Goal: Transaction & Acquisition: Purchase product/service

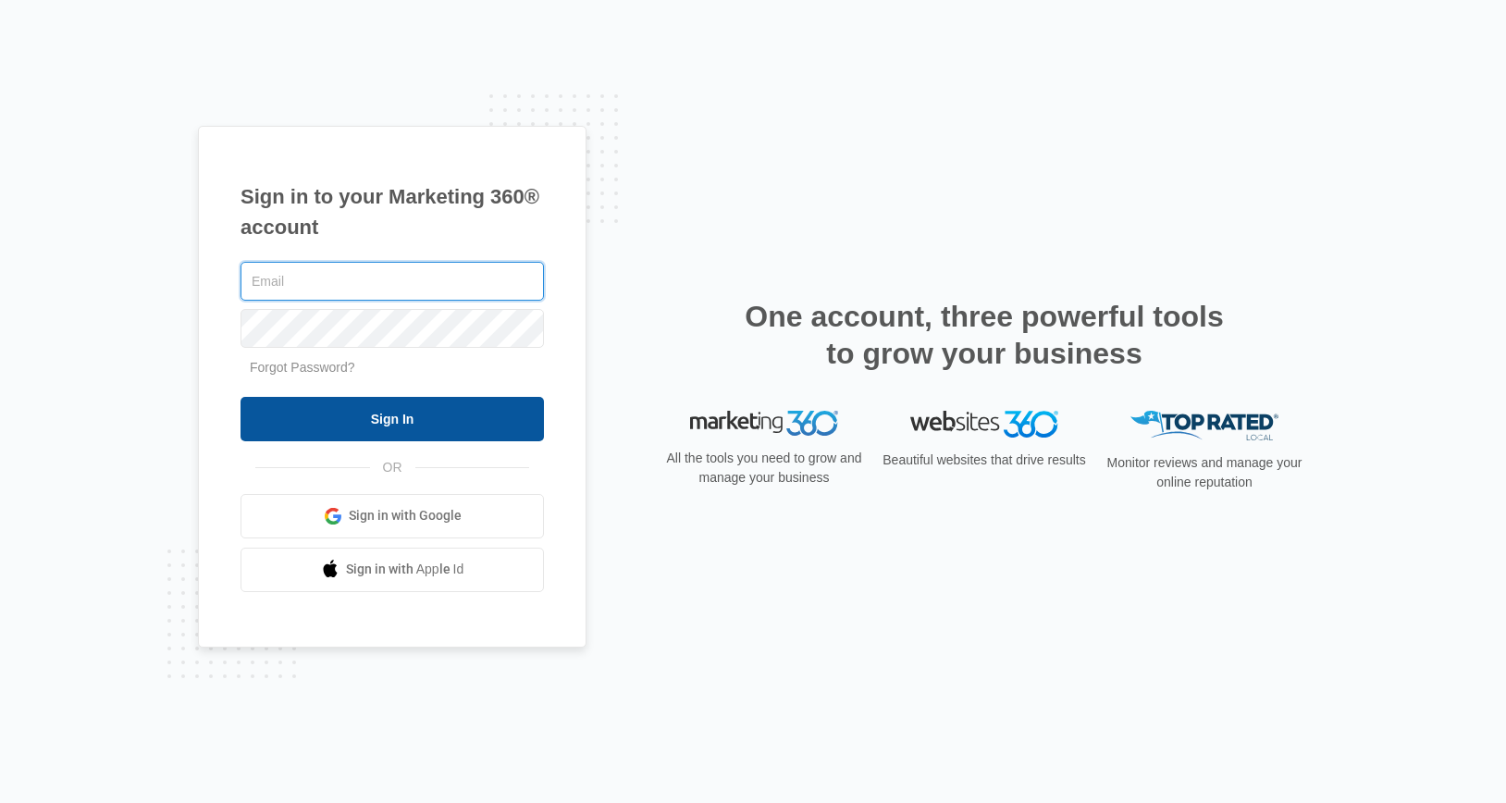
type input "[PERSON_NAME][EMAIL_ADDRESS][PERSON_NAME][DOMAIN_NAME]"
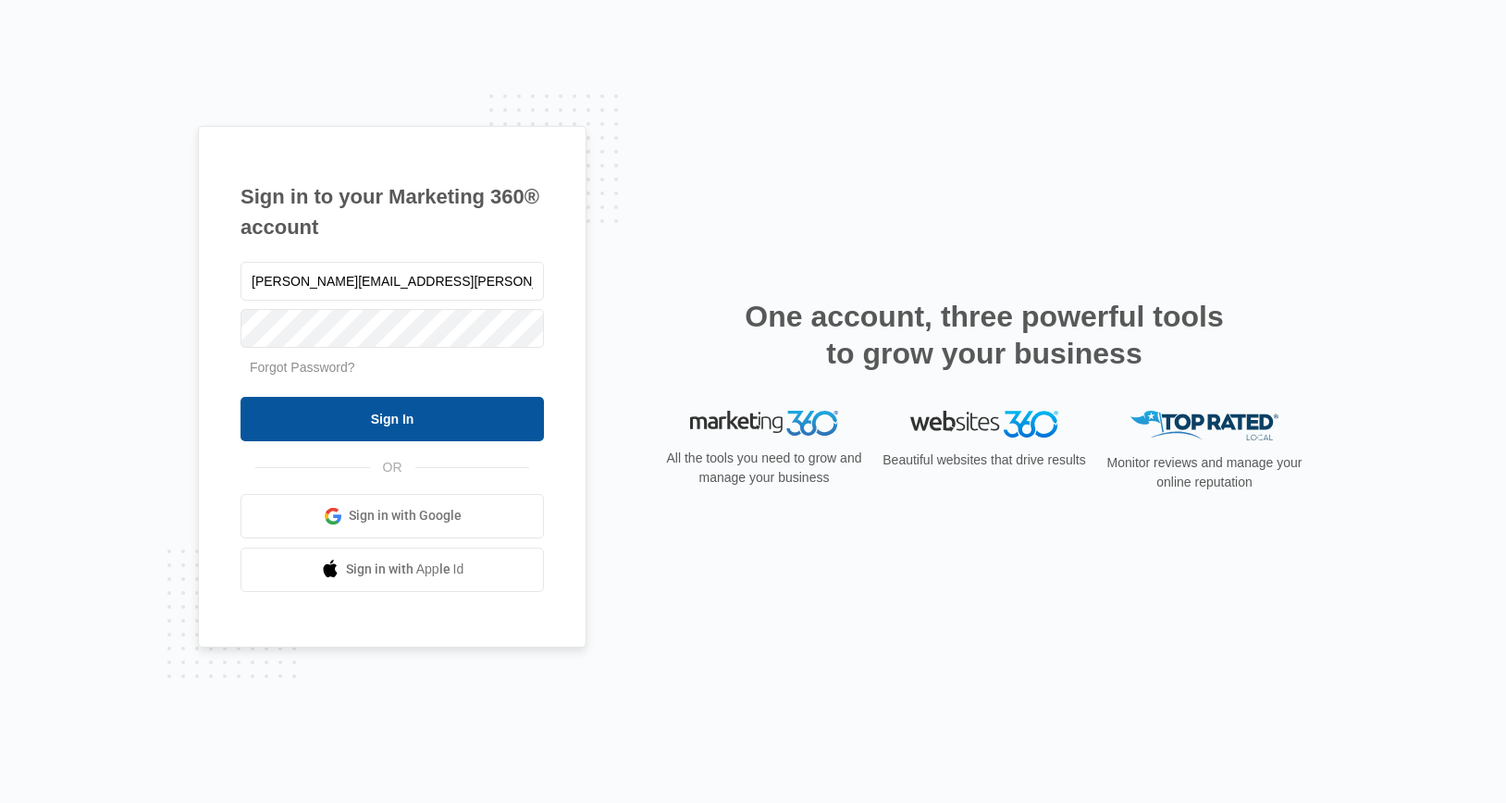
click at [411, 407] on input "Sign In" at bounding box center [392, 419] width 303 height 44
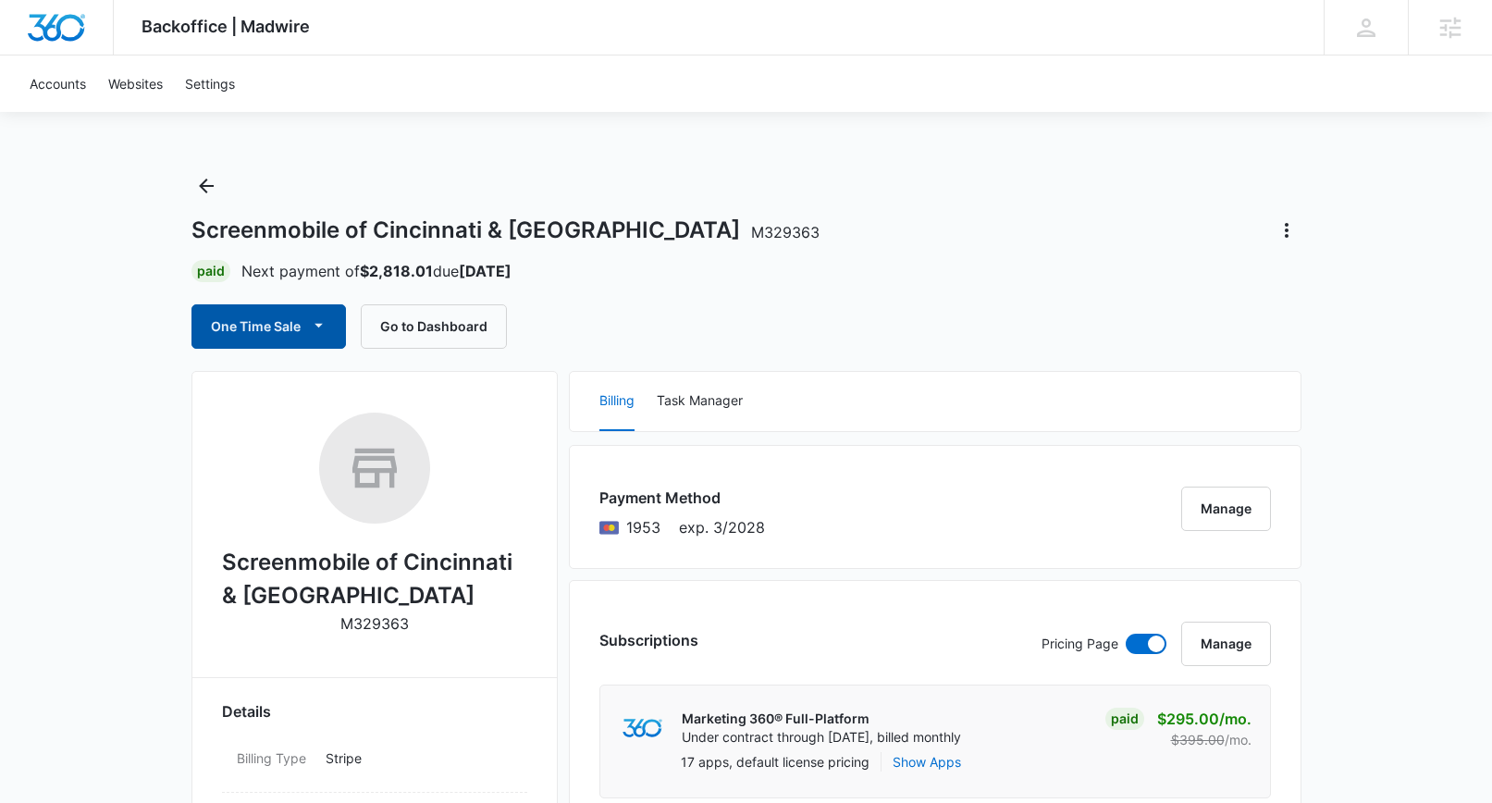
click at [279, 332] on button "One Time Sale" at bounding box center [269, 326] width 155 height 44
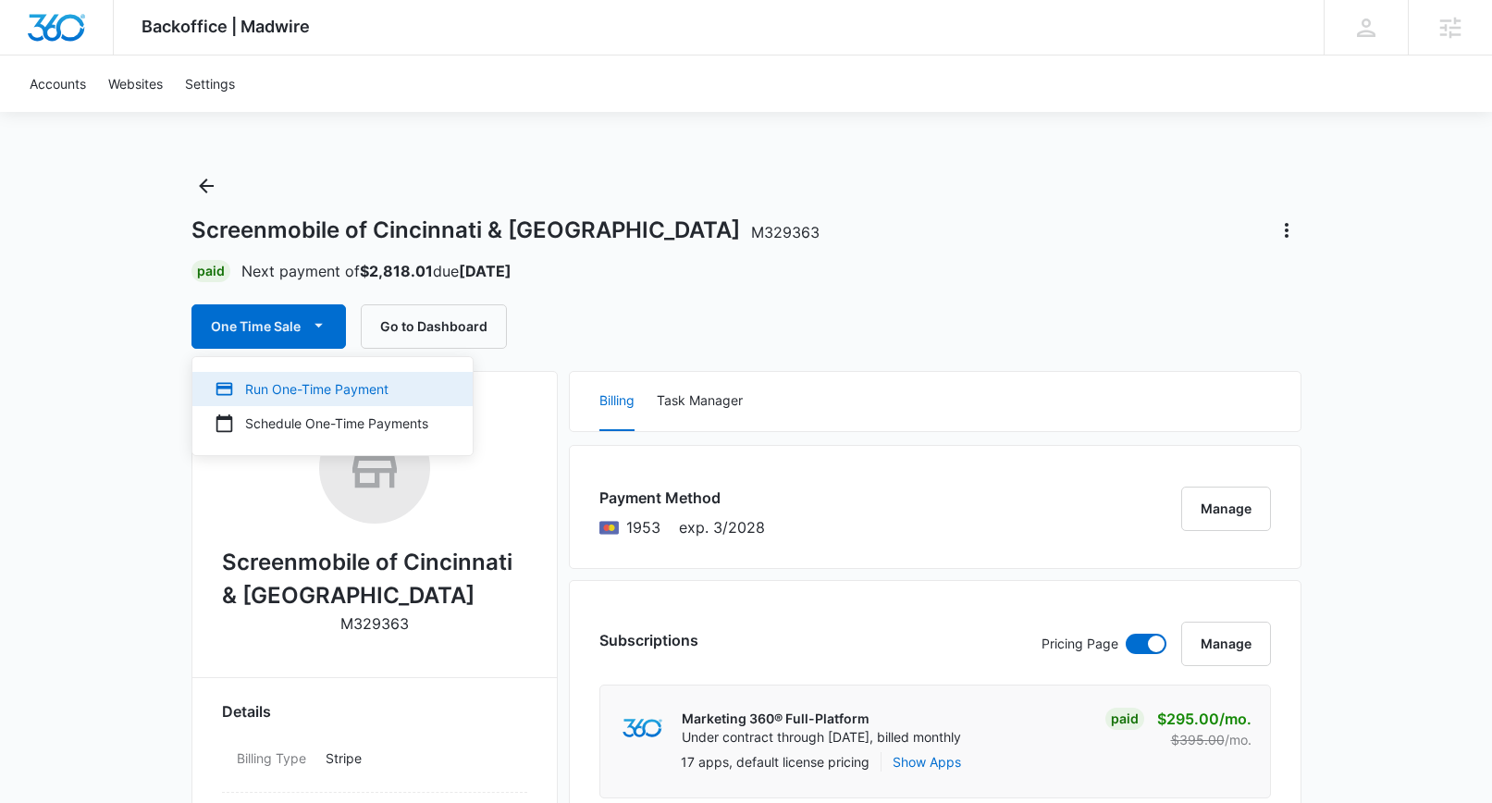
click at [279, 389] on div "Run One-Time Payment" at bounding box center [322, 388] width 214 height 19
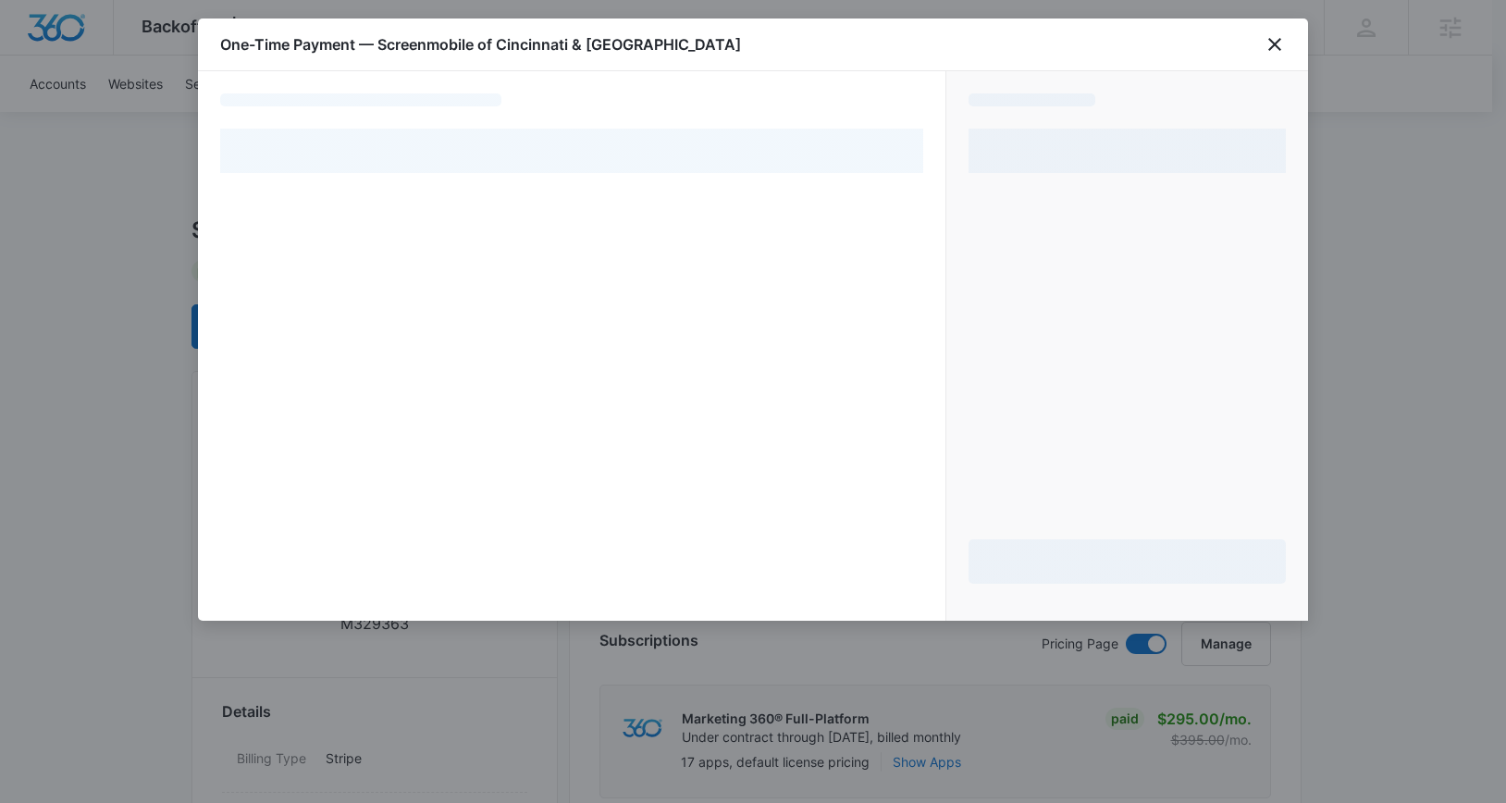
select select "pm_1RJcRLA4n8RTgNjUdhfipAYo"
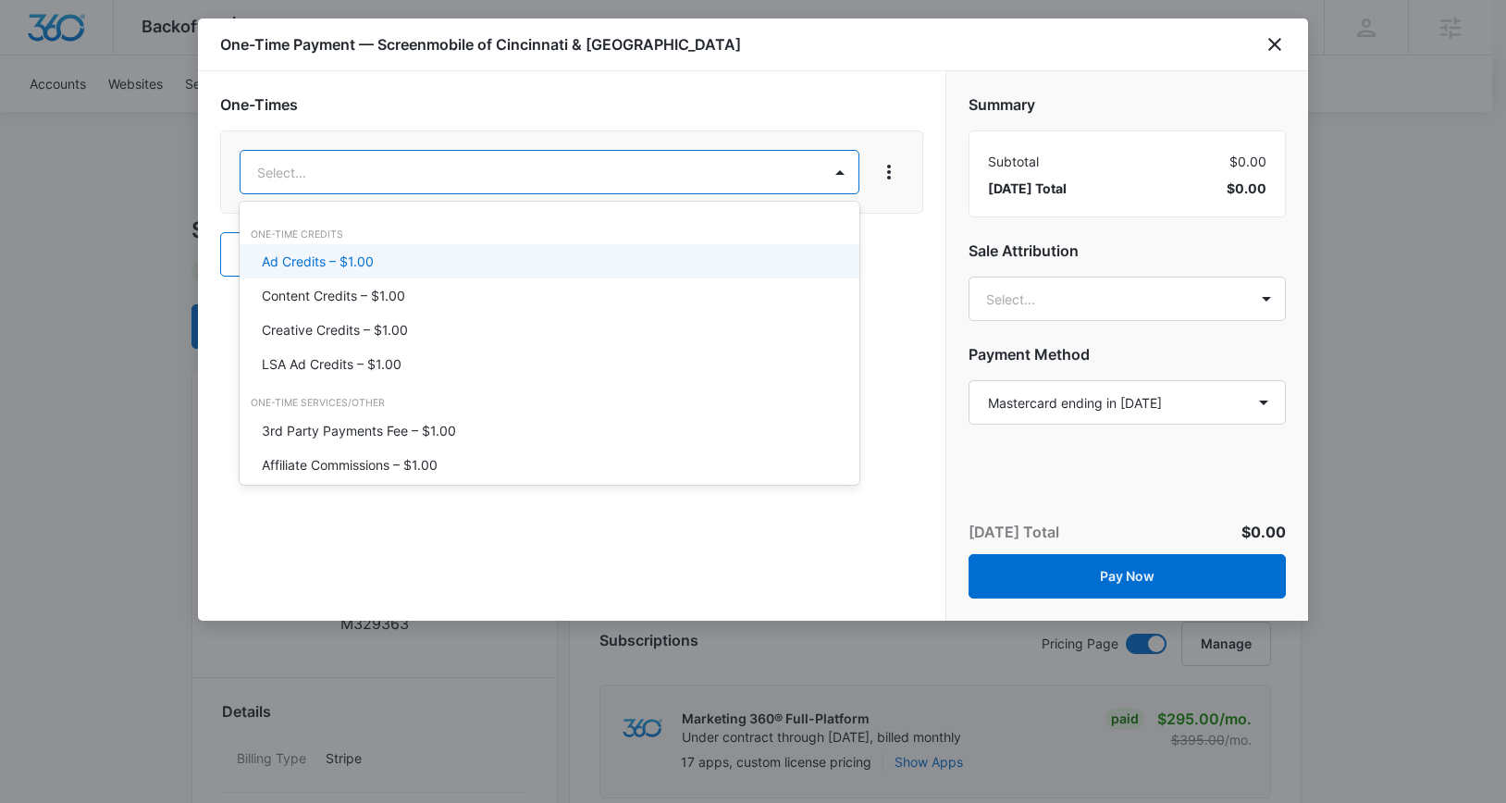
click at [380, 257] on div "Ad Credits – $1.00" at bounding box center [548, 261] width 572 height 19
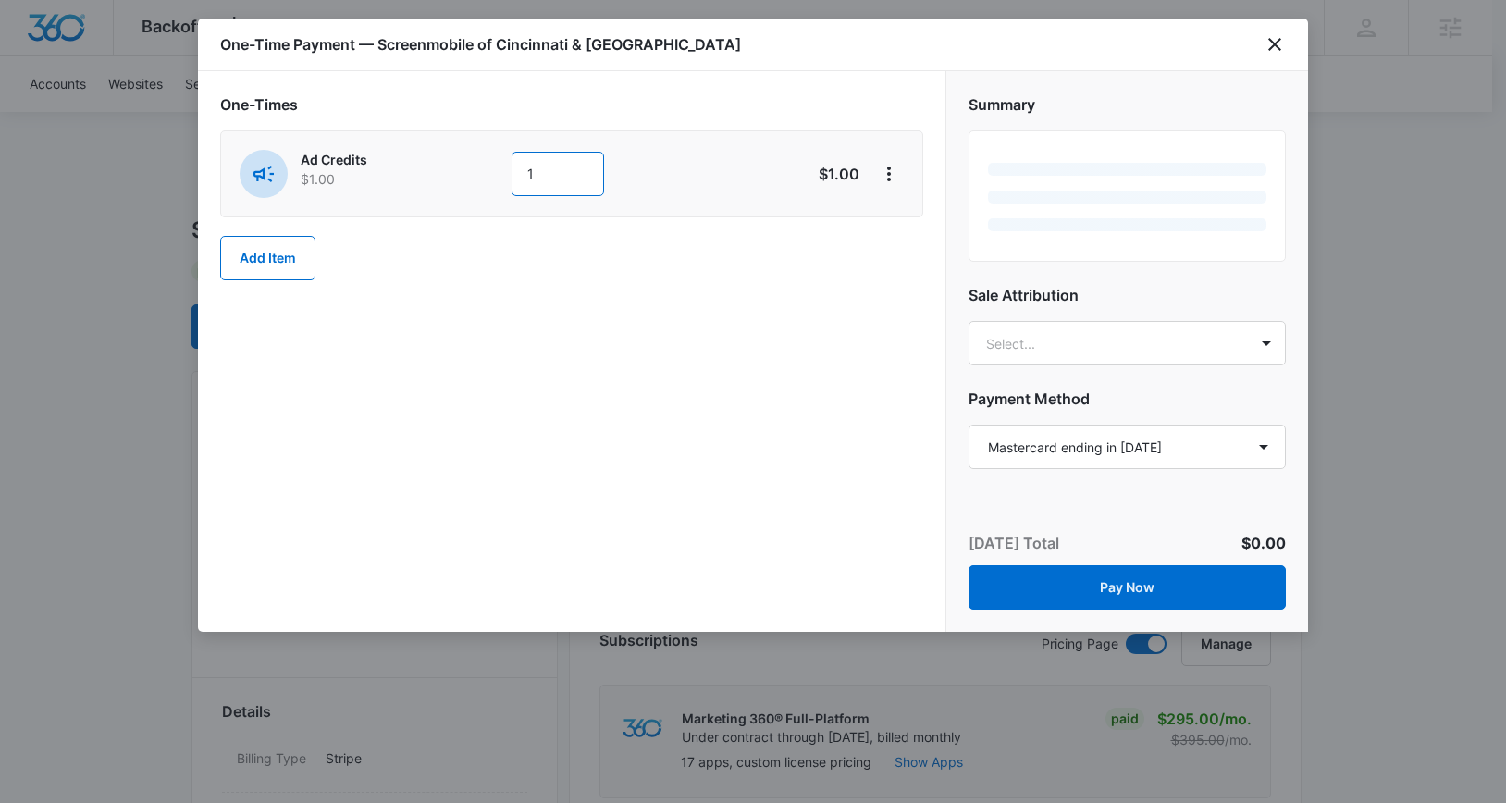
drag, startPoint x: 546, startPoint y: 163, endPoint x: 501, endPoint y: 167, distance: 45.6
click at [501, 167] on div "Ad Credits $1.00 1" at bounding box center [506, 174] width 533 height 48
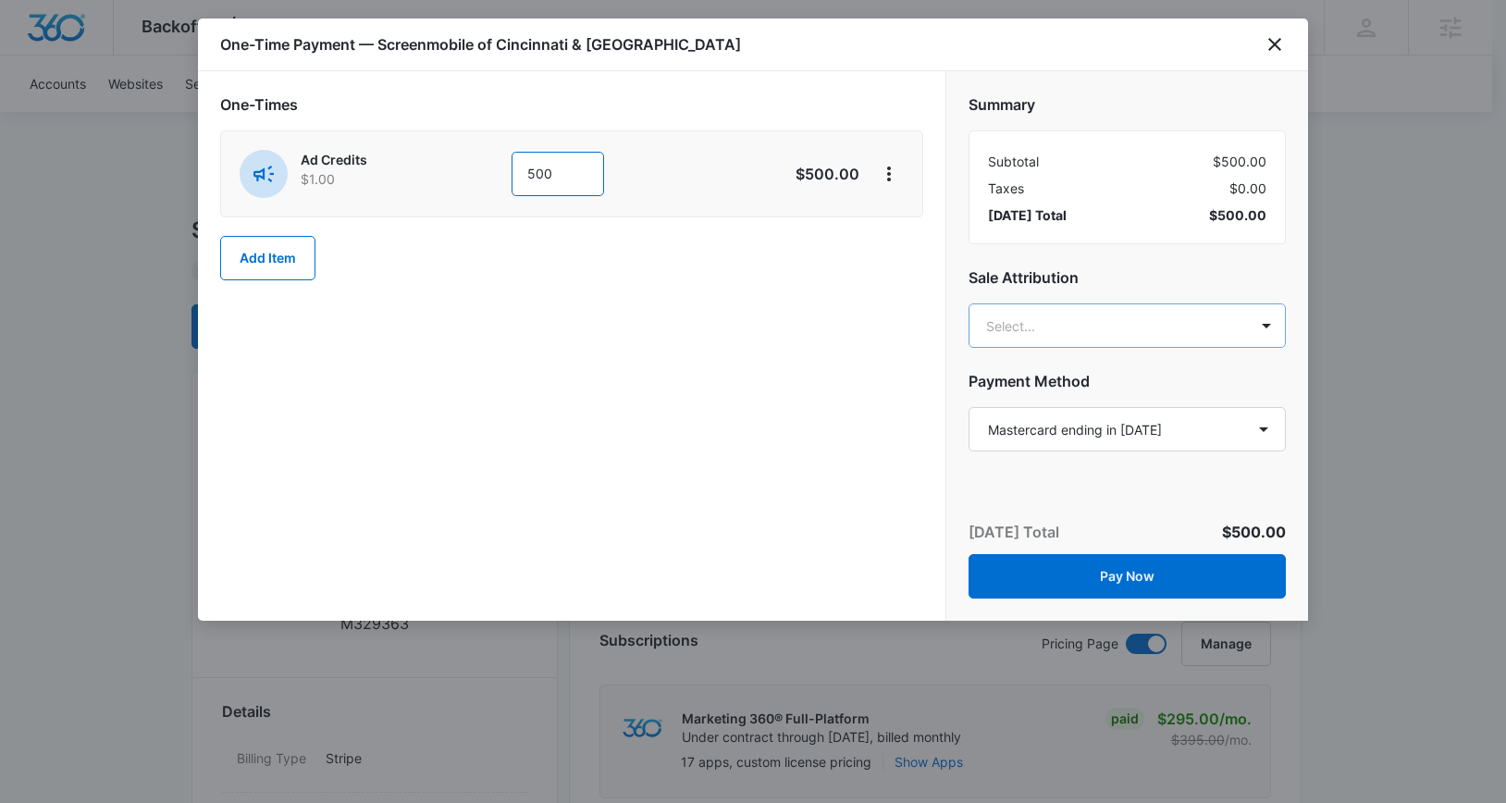
type input "500"
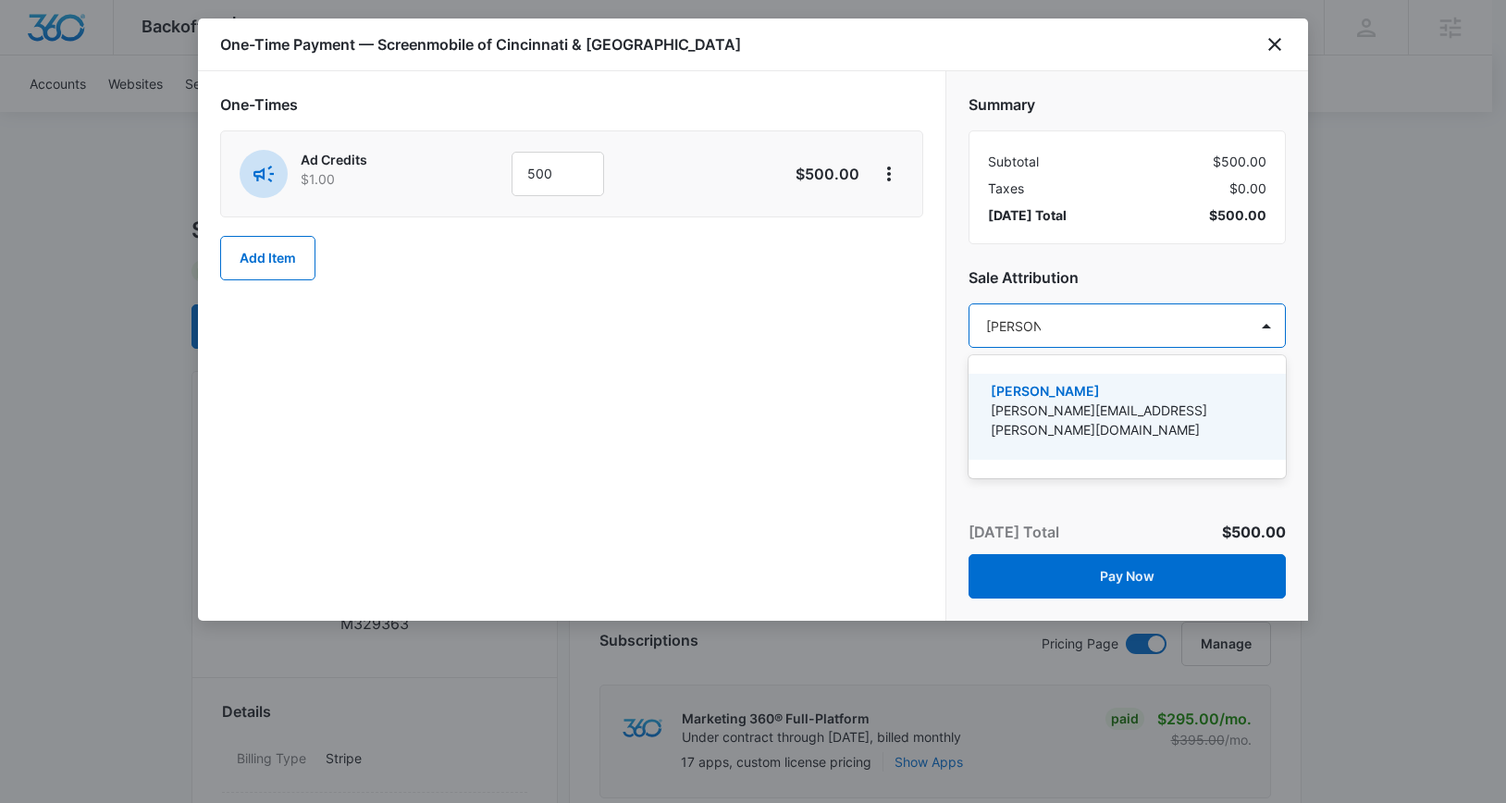
type input "[PERSON_NAME]"
click at [1105, 404] on p "[PERSON_NAME][EMAIL_ADDRESS][PERSON_NAME][DOMAIN_NAME]" at bounding box center [1125, 420] width 269 height 39
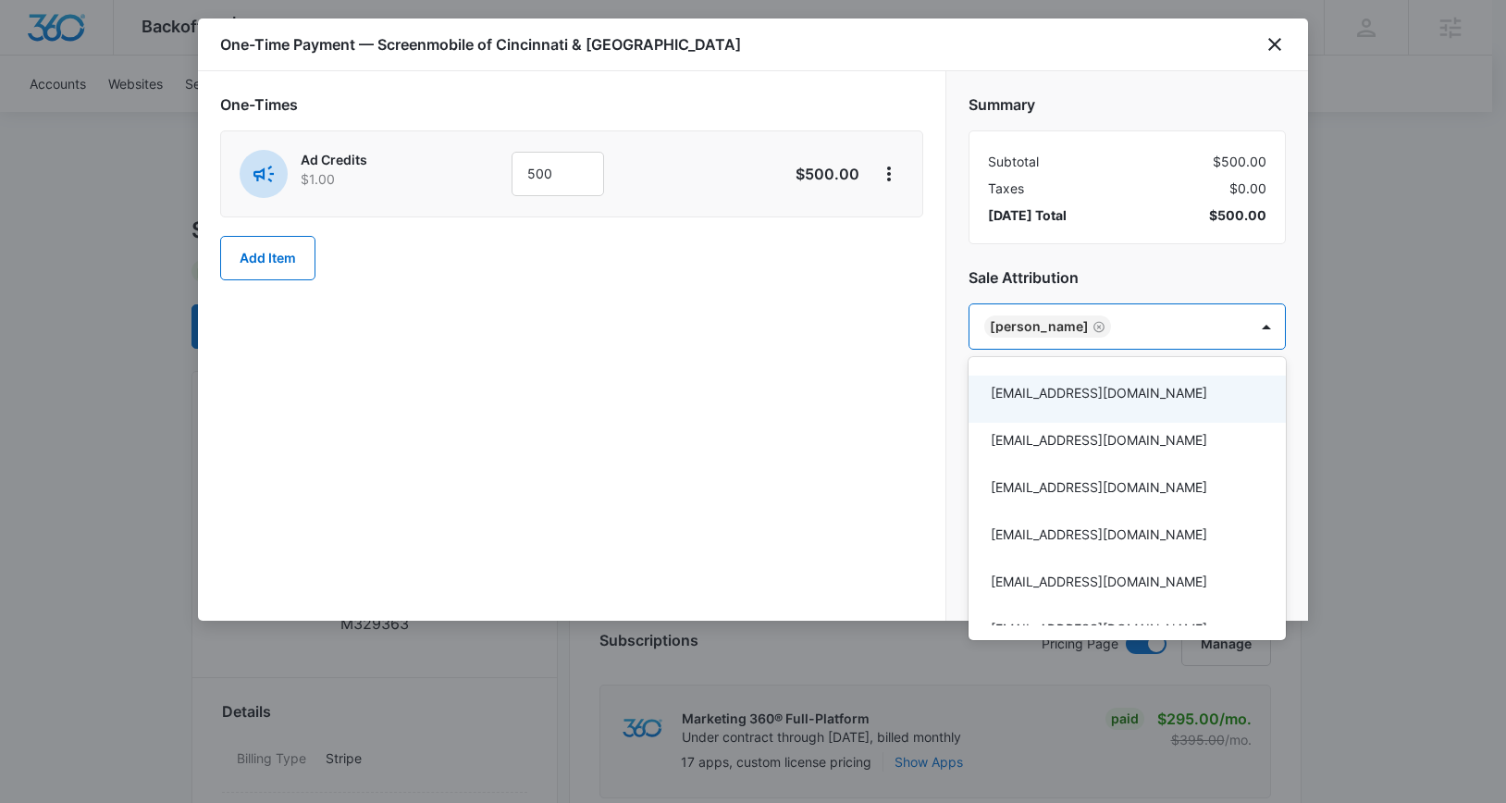
click at [811, 404] on div at bounding box center [753, 401] width 1506 height 803
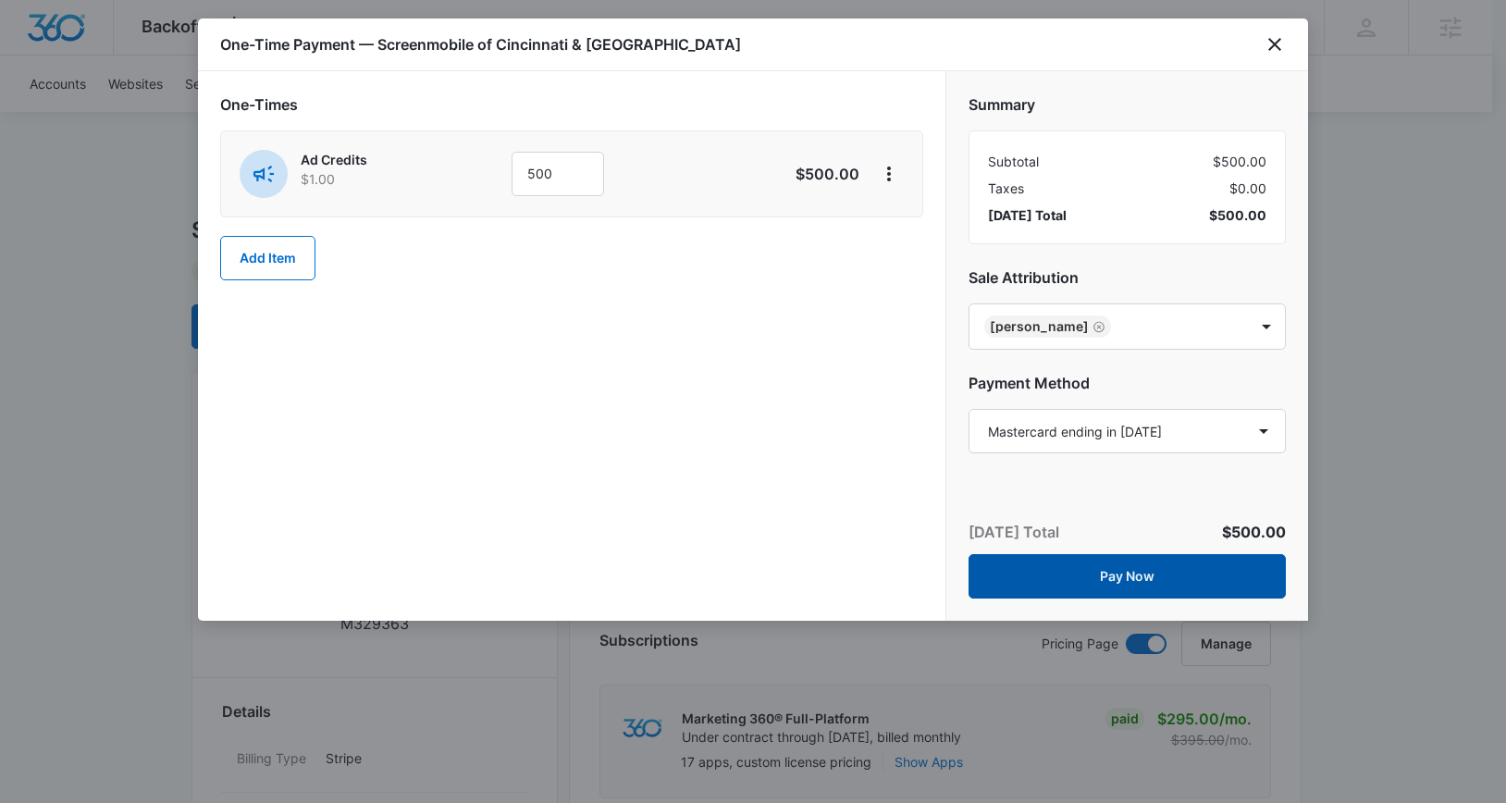
click at [1145, 582] on button "Pay Now" at bounding box center [1127, 576] width 317 height 44
